Goal: Information Seeking & Learning: Learn about a topic

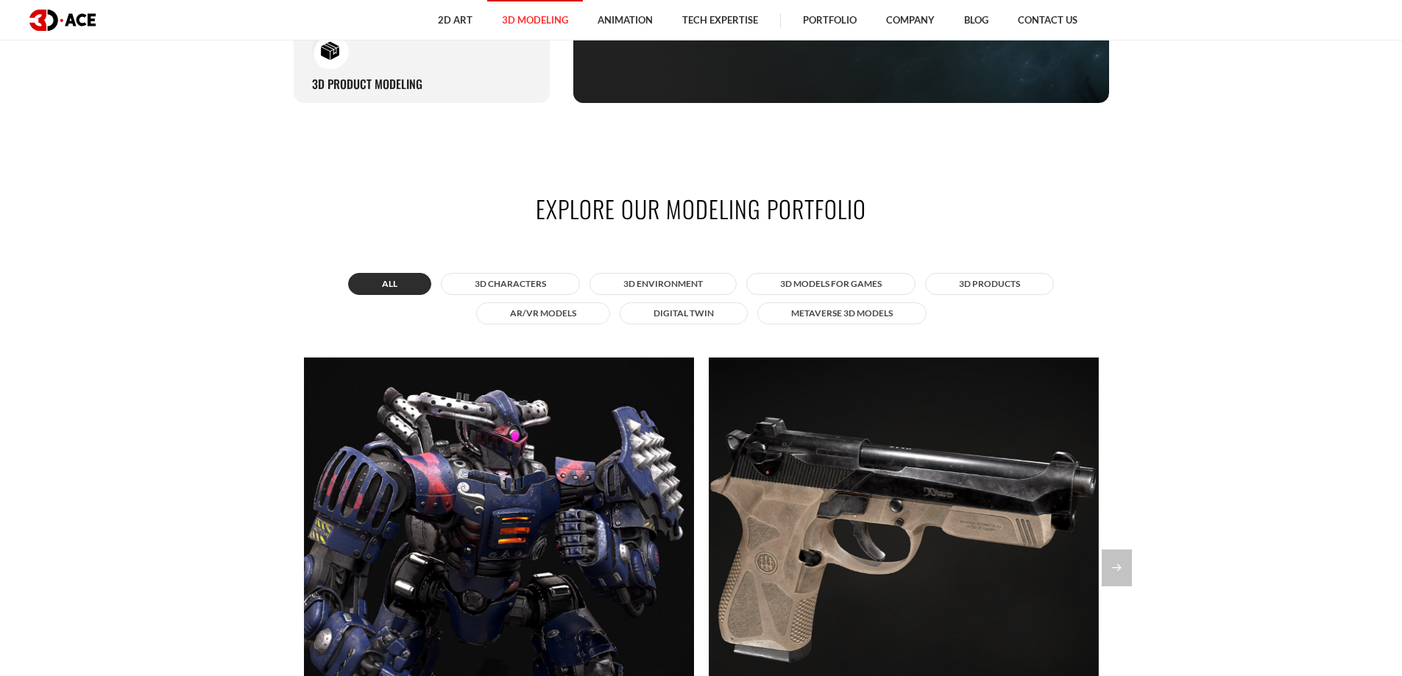
scroll to position [1398, 0]
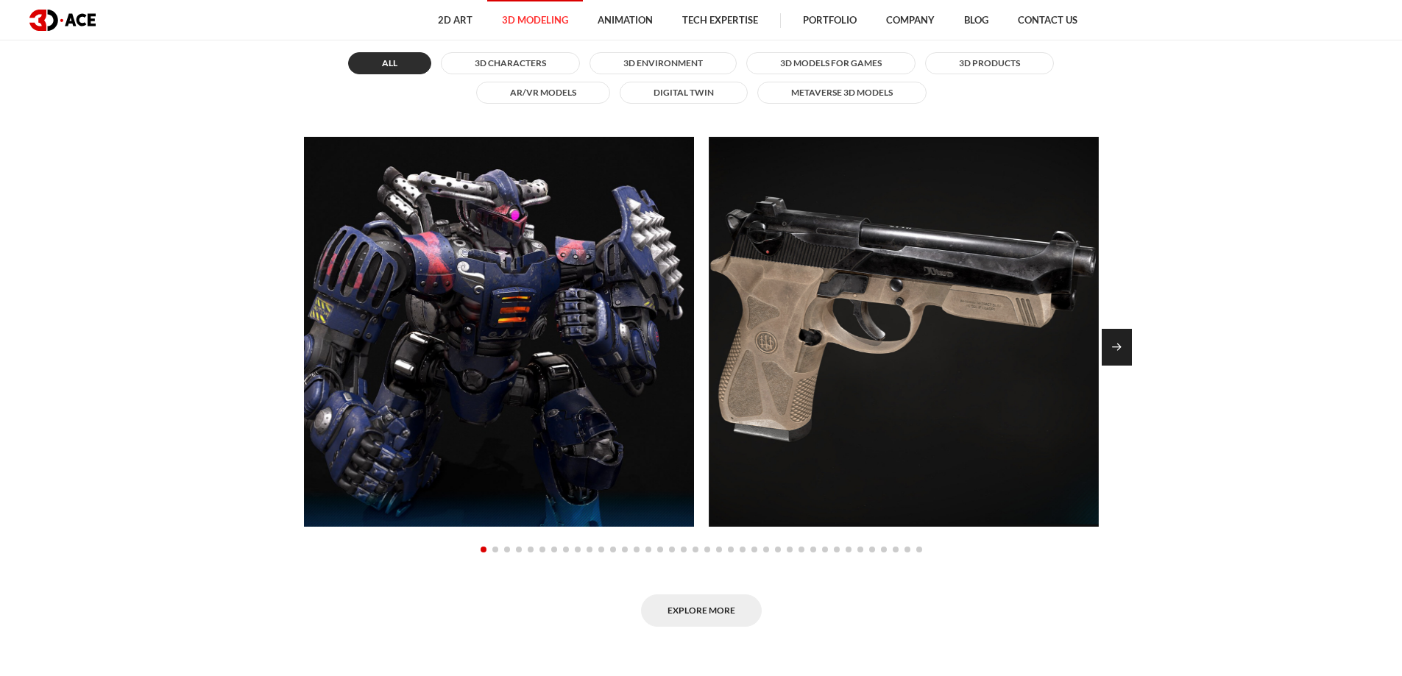
click at [1118, 350] on div "Next slide" at bounding box center [1116, 347] width 30 height 37
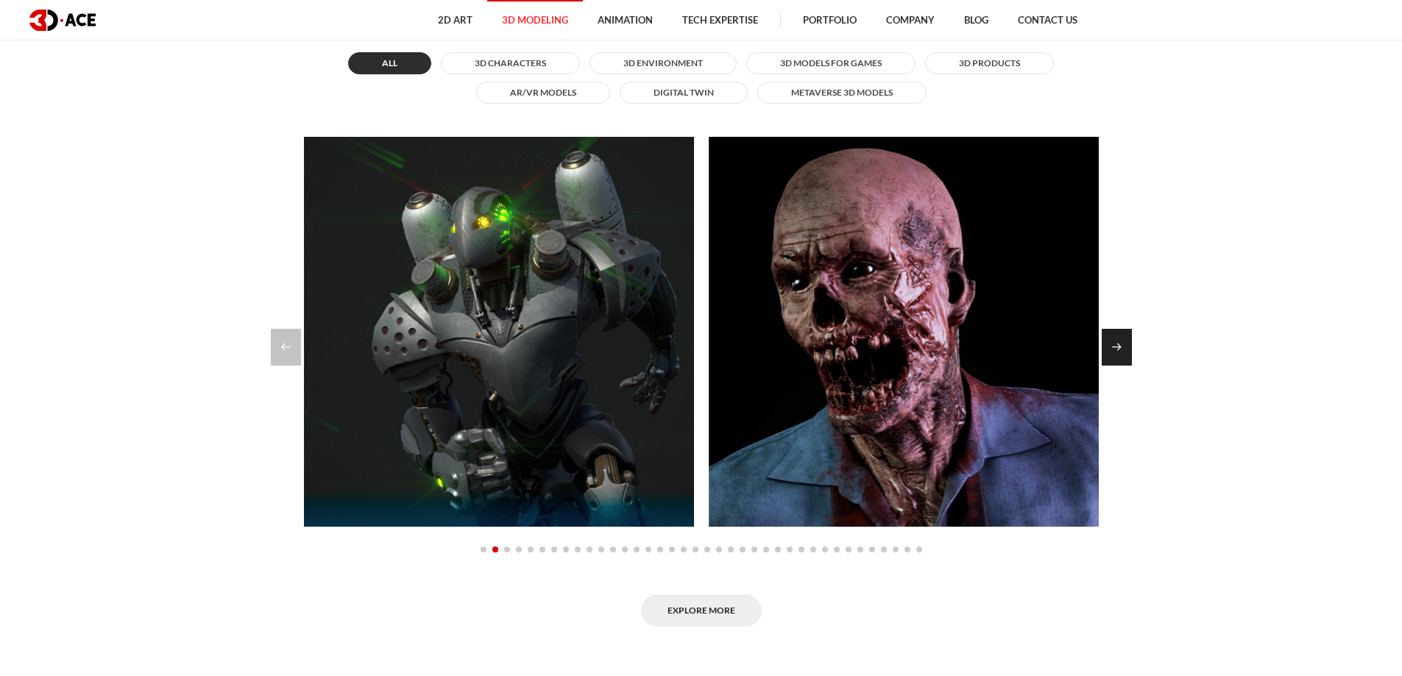
click at [1104, 348] on div "Next slide" at bounding box center [1116, 347] width 30 height 37
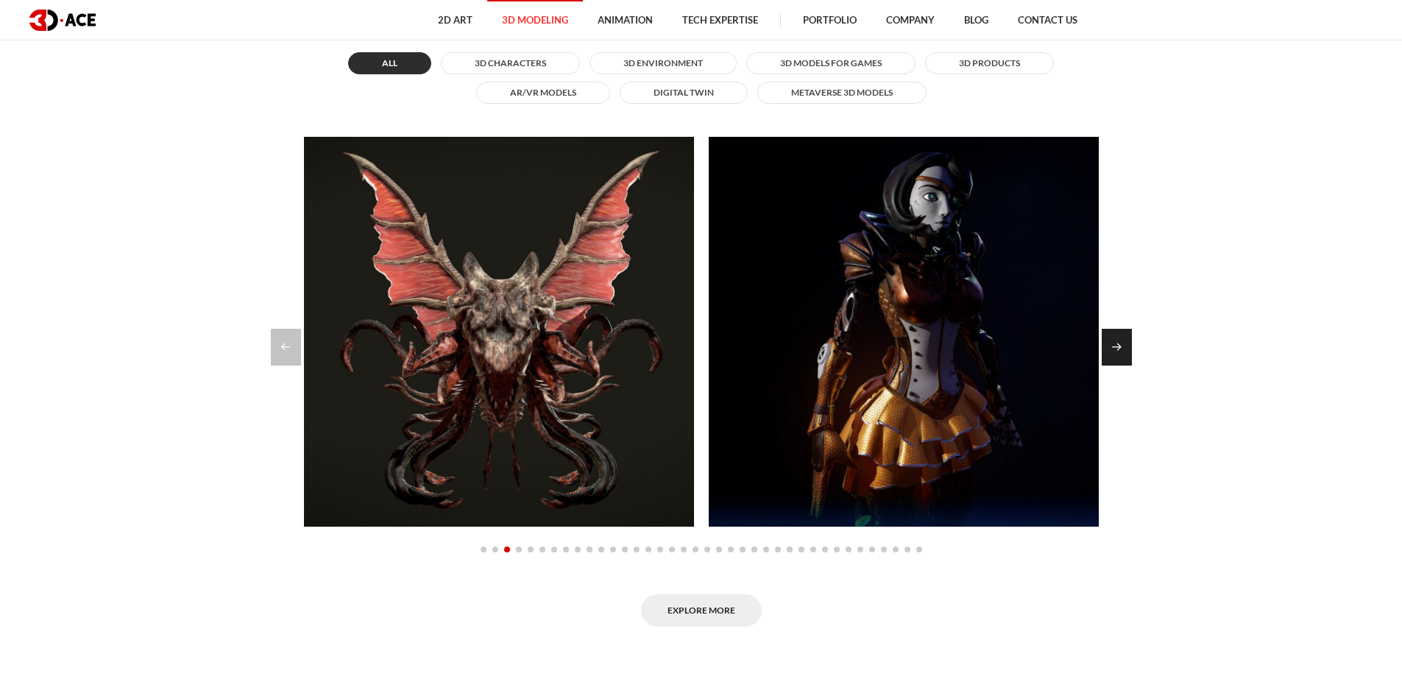
click at [1115, 350] on div "Next slide" at bounding box center [1116, 347] width 30 height 37
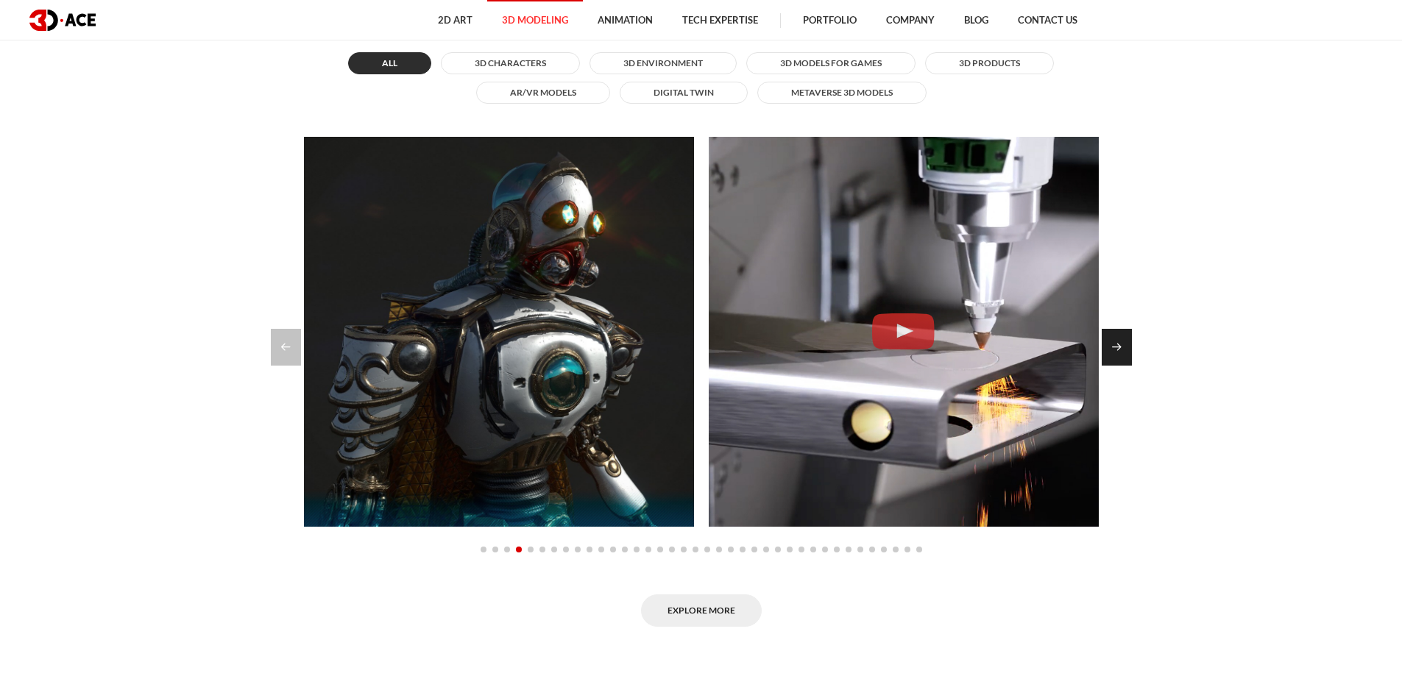
click at [1115, 350] on div "Next slide" at bounding box center [1116, 347] width 30 height 37
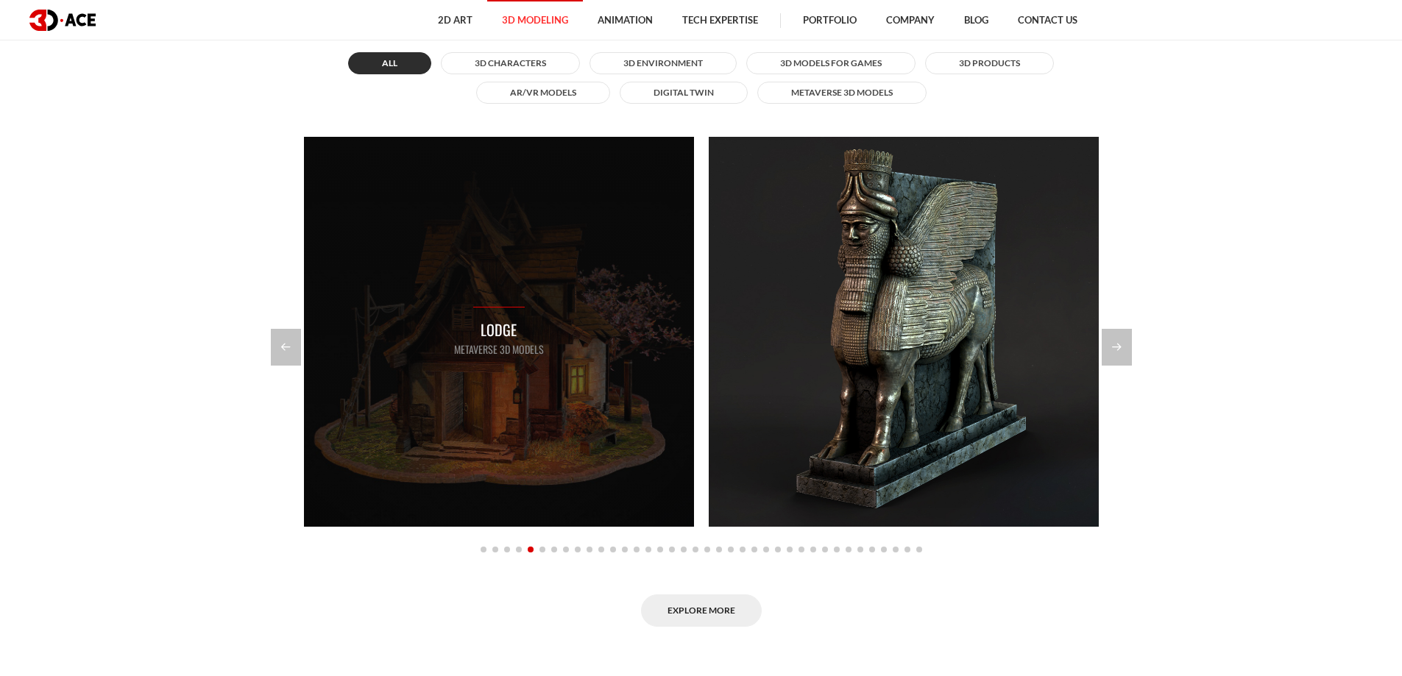
click at [315, 348] on div "Lodge Metaverse 3D Models" at bounding box center [499, 332] width 390 height 390
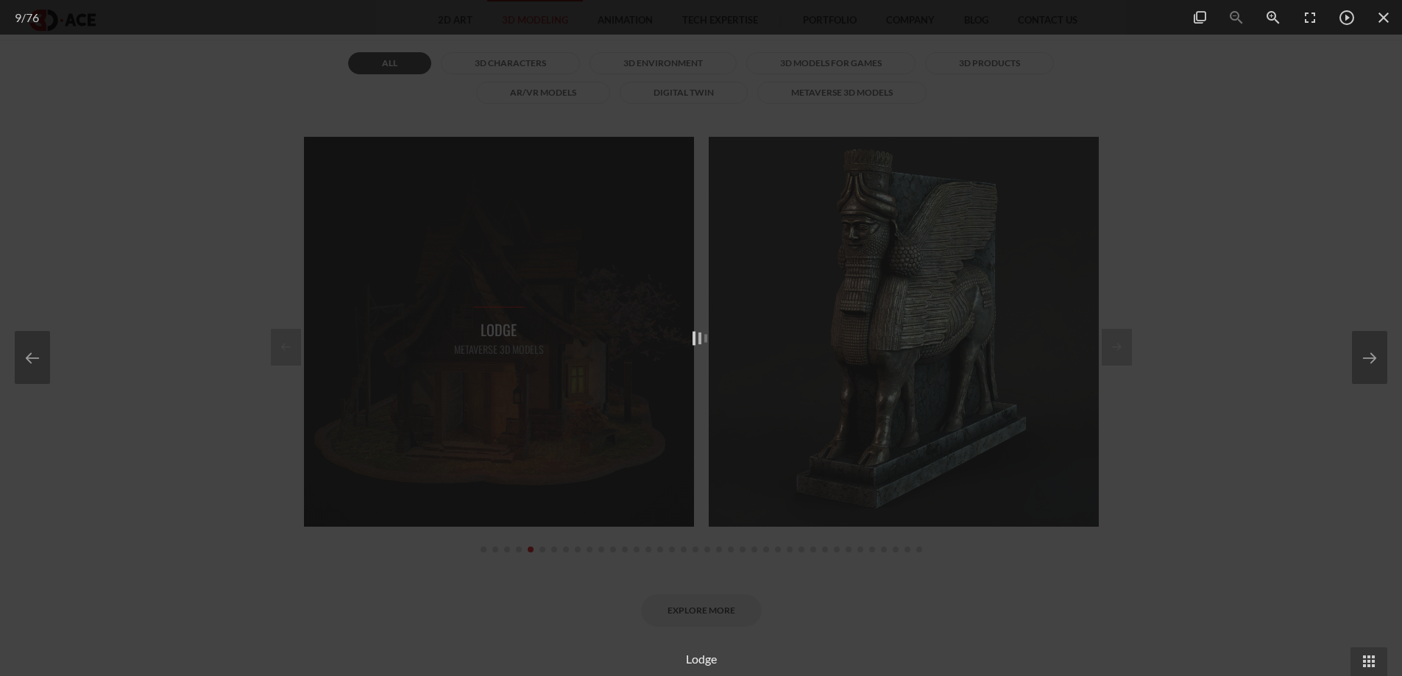
click at [300, 346] on div at bounding box center [701, 338] width 1402 height 676
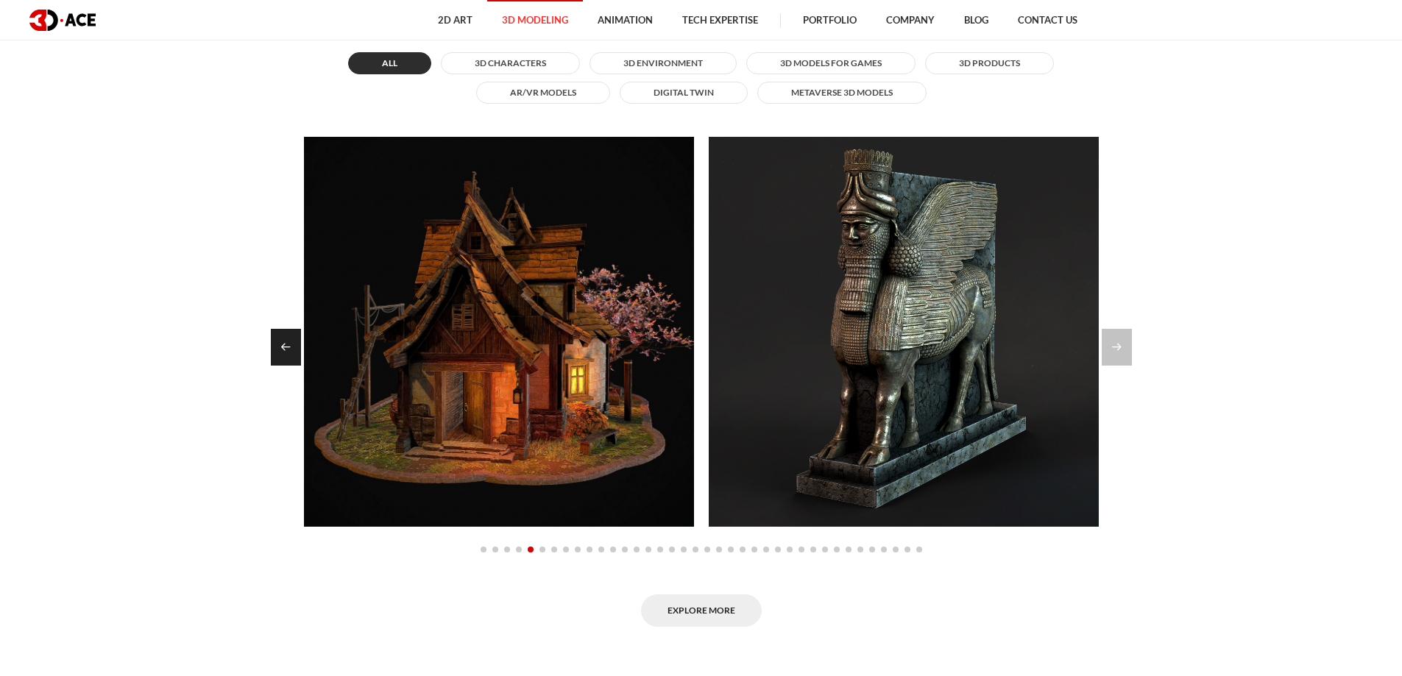
click at [297, 346] on div "Previous slide" at bounding box center [286, 347] width 30 height 37
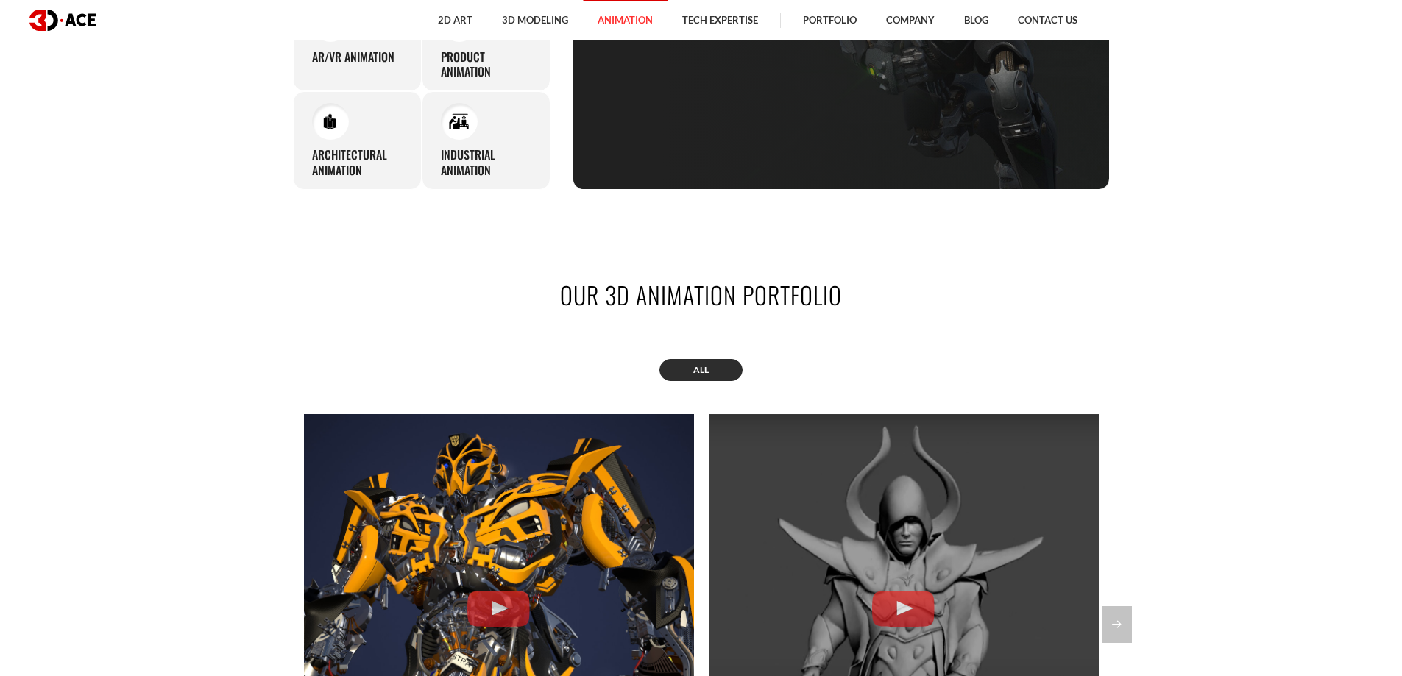
scroll to position [1398, 0]
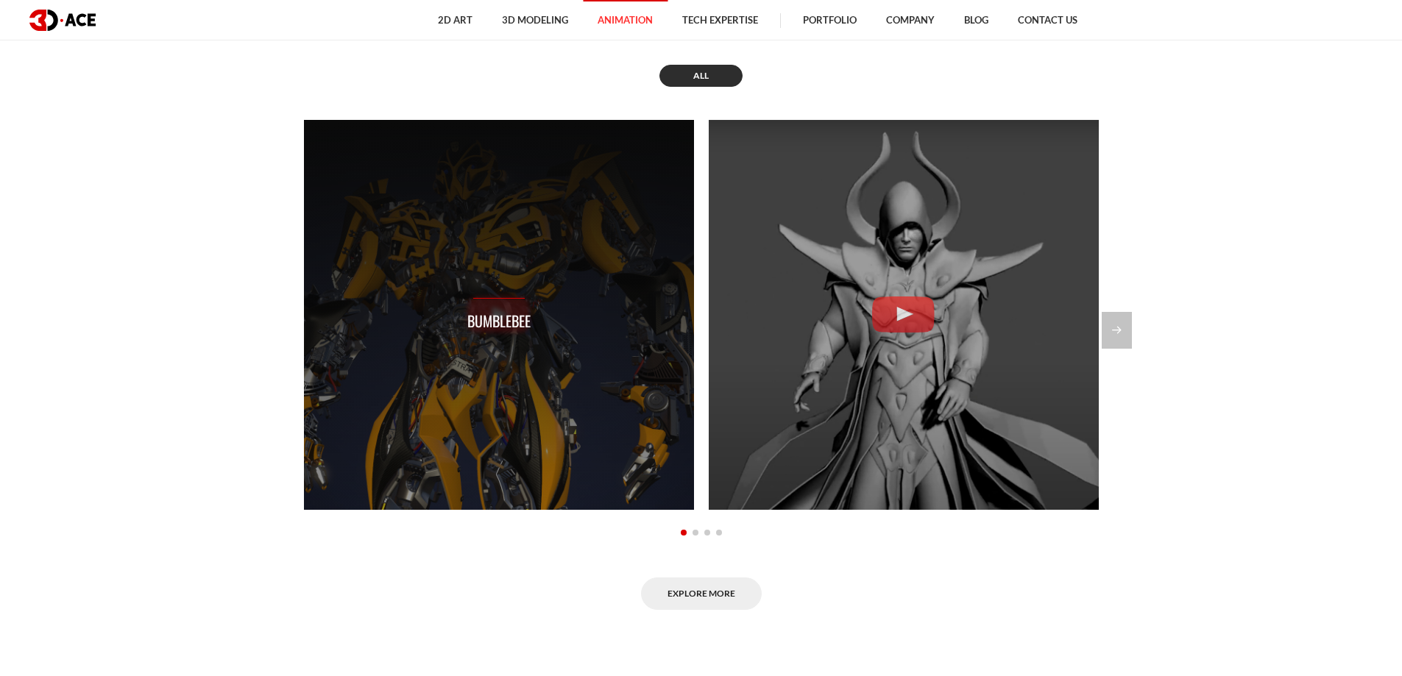
click at [481, 381] on div "Bumblebee" at bounding box center [499, 315] width 390 height 390
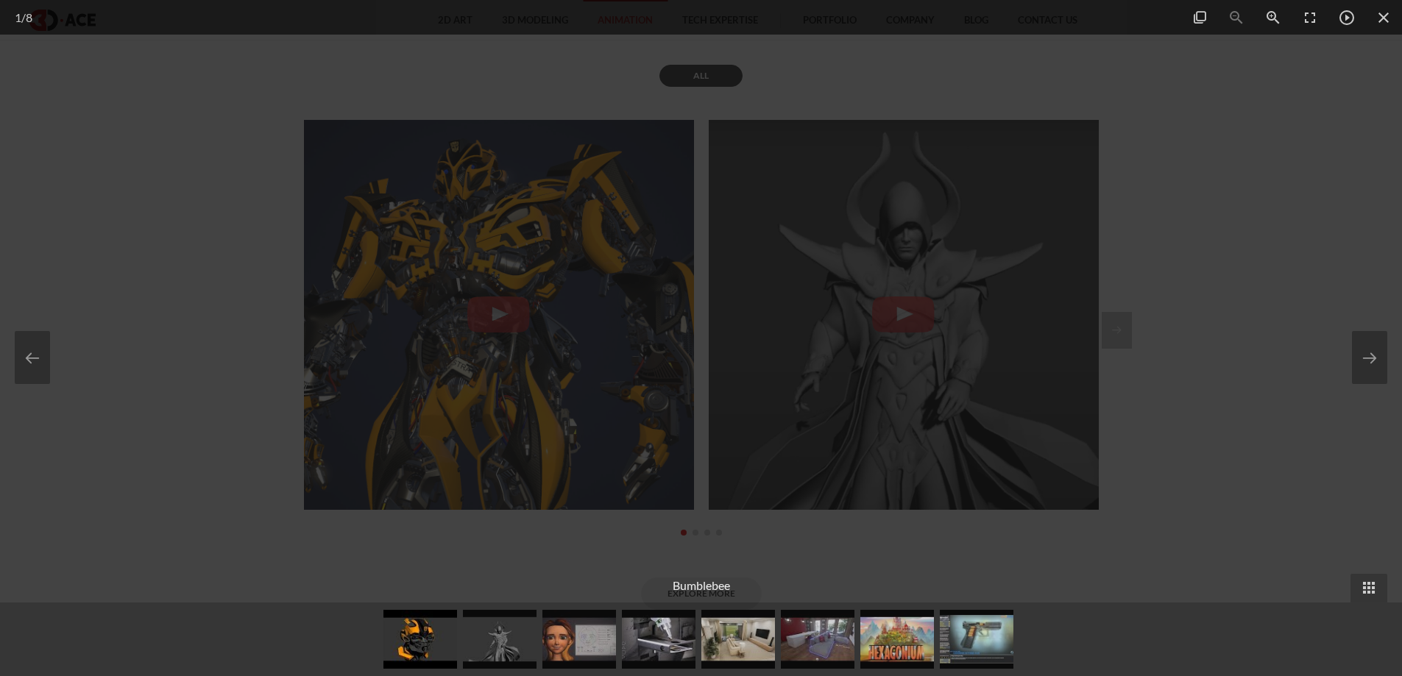
click at [152, 305] on div at bounding box center [701, 338] width 1402 height 676
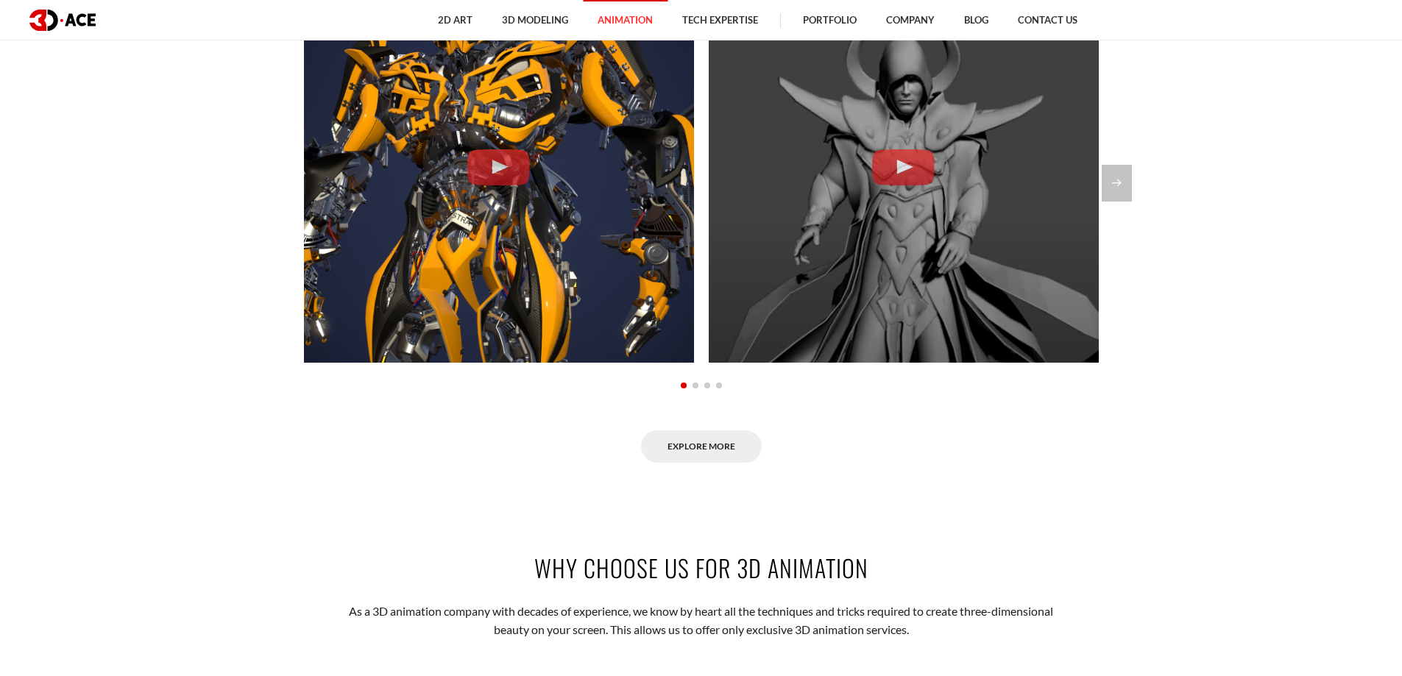
scroll to position [1324, 0]
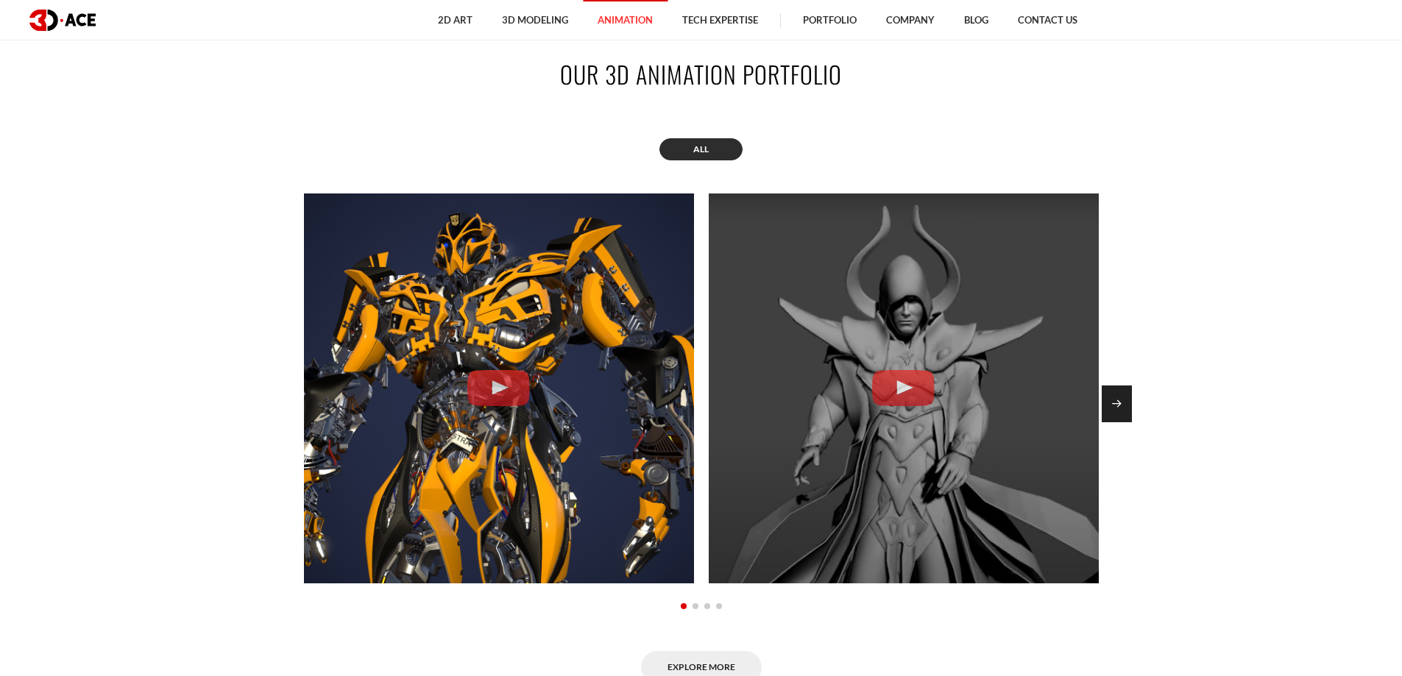
click at [1127, 397] on div "Next slide" at bounding box center [1116, 404] width 30 height 37
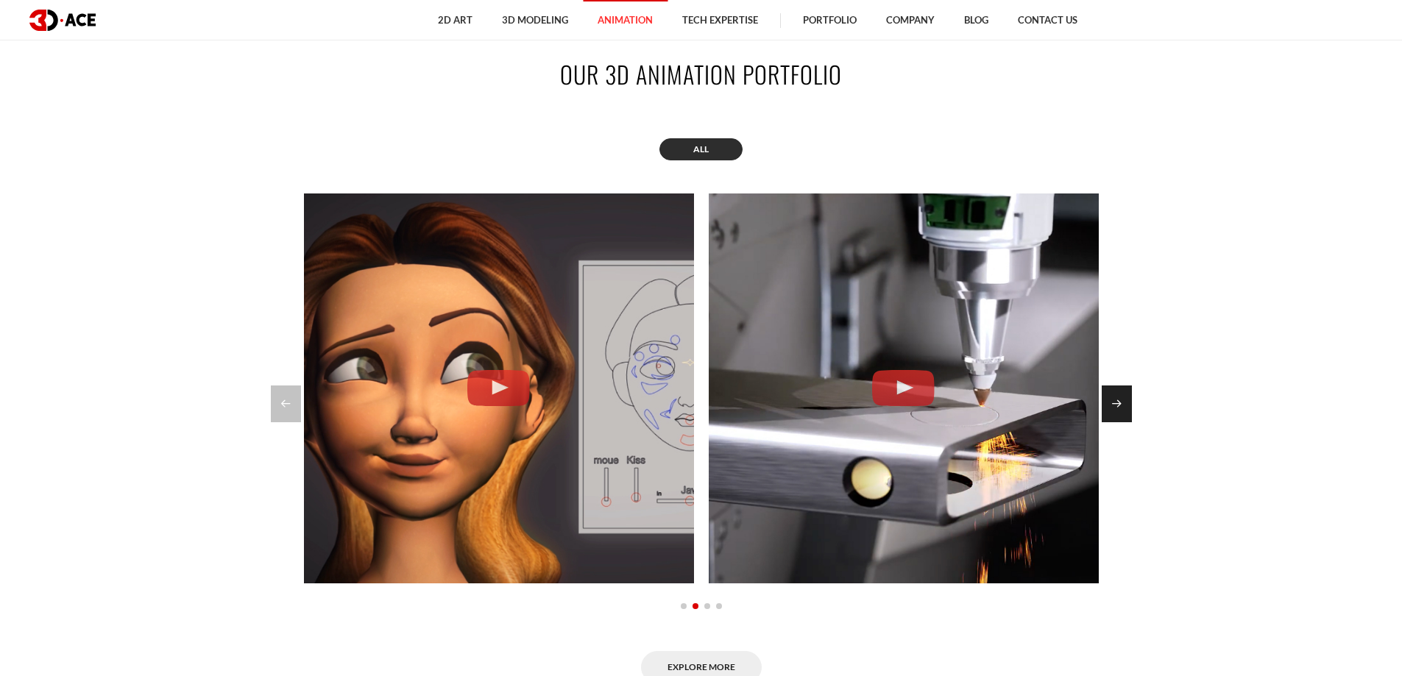
click at [1127, 397] on div "Next slide" at bounding box center [1116, 404] width 30 height 37
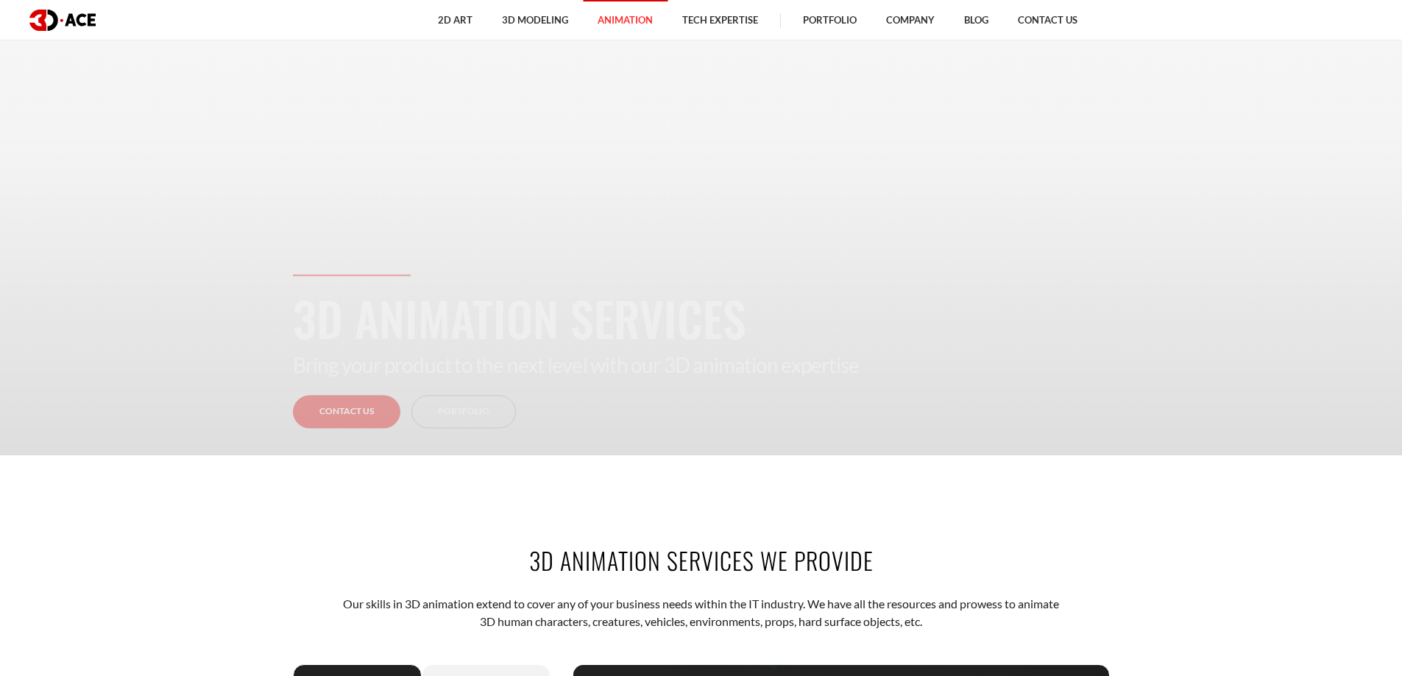
scroll to position [147, 0]
